Goal: Find specific page/section: Find specific page/section

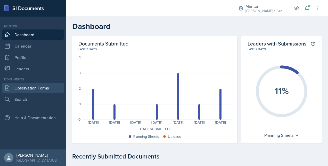
click at [48, 87] on link "Observation Forms" at bounding box center [33, 88] width 62 height 10
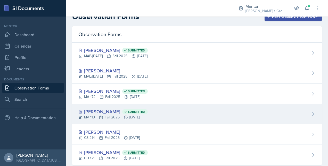
scroll to position [21, 0]
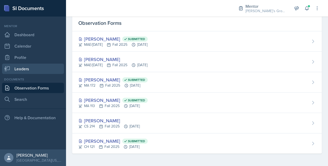
click at [36, 67] on link "Leaders" at bounding box center [33, 69] width 62 height 10
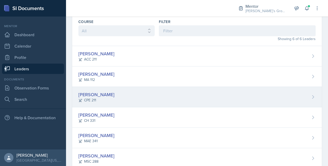
click at [99, 92] on div "[PERSON_NAME]" at bounding box center [96, 94] width 36 height 7
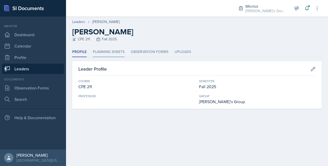
click at [113, 51] on li "Planning Sheets" at bounding box center [109, 52] width 32 height 10
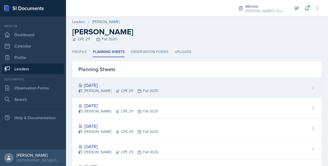
click at [105, 85] on div "[DATE]" at bounding box center [118, 85] width 80 height 7
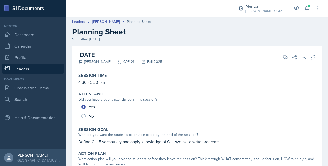
click at [57, 68] on link "Leaders" at bounding box center [33, 69] width 62 height 10
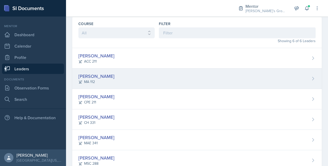
scroll to position [36, 0]
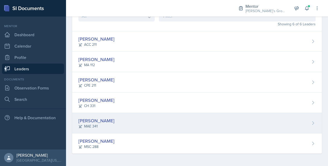
click at [104, 121] on div "[PERSON_NAME]" at bounding box center [96, 120] width 36 height 7
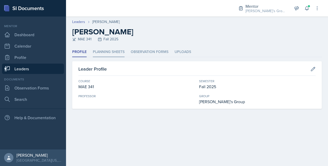
click at [110, 53] on li "Planning Sheets" at bounding box center [109, 52] width 32 height 10
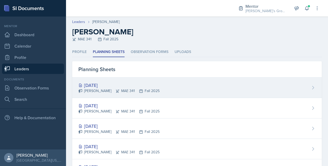
click at [103, 83] on div "[DATE]" at bounding box center [118, 85] width 81 height 7
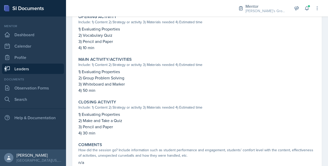
scroll to position [192, 0]
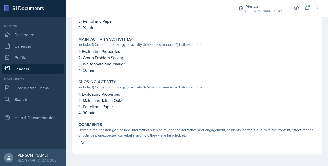
click at [54, 66] on link "Leaders" at bounding box center [33, 69] width 62 height 10
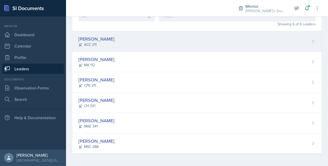
click at [98, 41] on div "[PERSON_NAME]" at bounding box center [96, 38] width 36 height 7
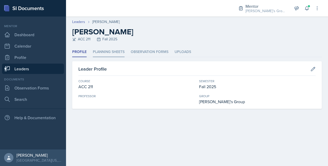
click at [117, 50] on li "Planning Sheets" at bounding box center [109, 52] width 32 height 10
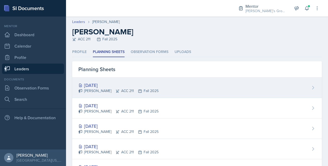
click at [107, 84] on div "[DATE]" at bounding box center [118, 85] width 80 height 7
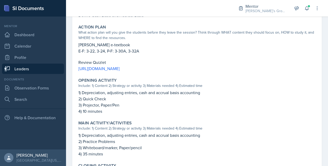
scroll to position [134, 0]
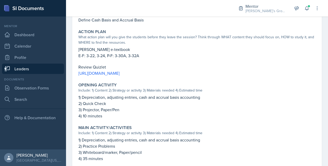
click at [44, 70] on link "Leaders" at bounding box center [33, 69] width 62 height 10
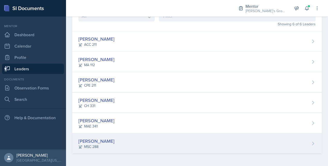
click at [95, 140] on div "[PERSON_NAME]" at bounding box center [96, 140] width 36 height 7
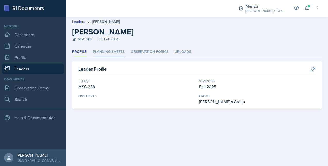
click at [119, 50] on li "Planning Sheets" at bounding box center [109, 52] width 32 height 10
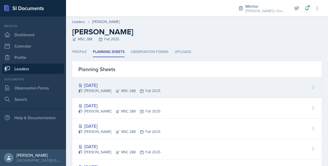
click at [94, 86] on div "[DATE]" at bounding box center [119, 85] width 82 height 7
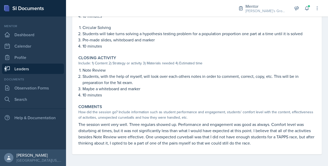
scroll to position [388, 0]
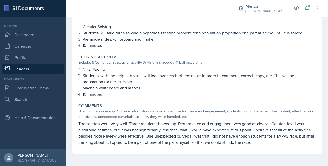
click at [31, 68] on link "Leaders" at bounding box center [33, 69] width 62 height 10
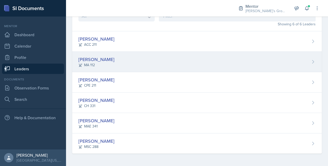
click at [109, 57] on div "[PERSON_NAME]" at bounding box center [96, 59] width 36 height 7
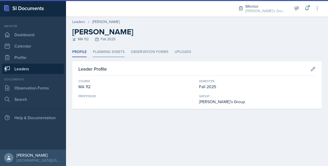
click at [110, 54] on li "Planning Sheets" at bounding box center [109, 52] width 32 height 10
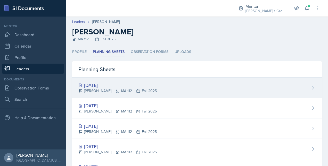
click at [104, 85] on div "[DATE]" at bounding box center [117, 85] width 78 height 7
